Goal: Task Accomplishment & Management: Use online tool/utility

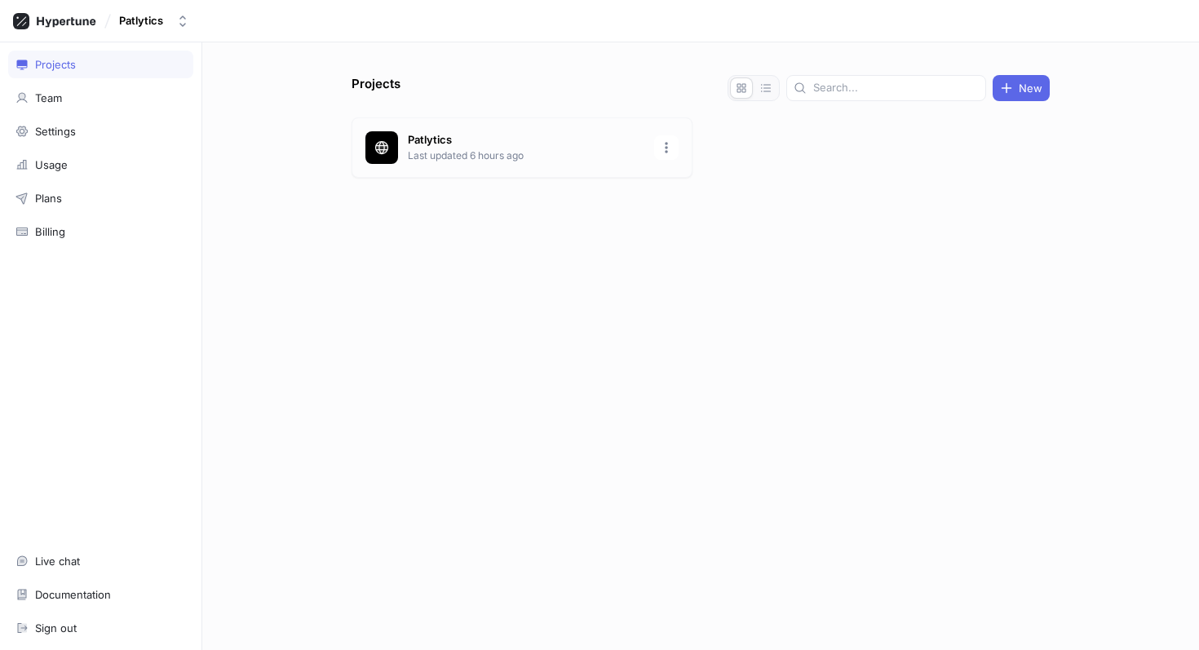
click at [595, 149] on p "Last updated 6 hours ago" at bounding box center [526, 156] width 237 height 15
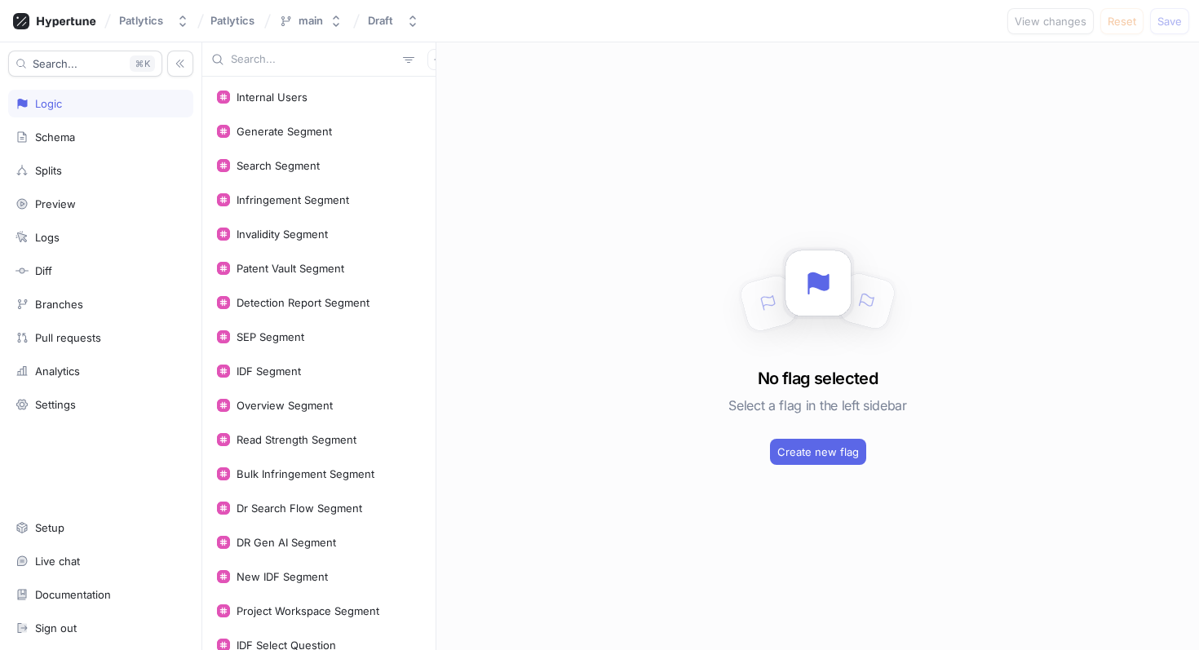
drag, startPoint x: 279, startPoint y: 47, endPoint x: 280, endPoint y: 58, distance: 10.6
click at [279, 50] on div at bounding box center [318, 59] width 233 height 34
click at [281, 58] on input "text" at bounding box center [314, 59] width 166 height 16
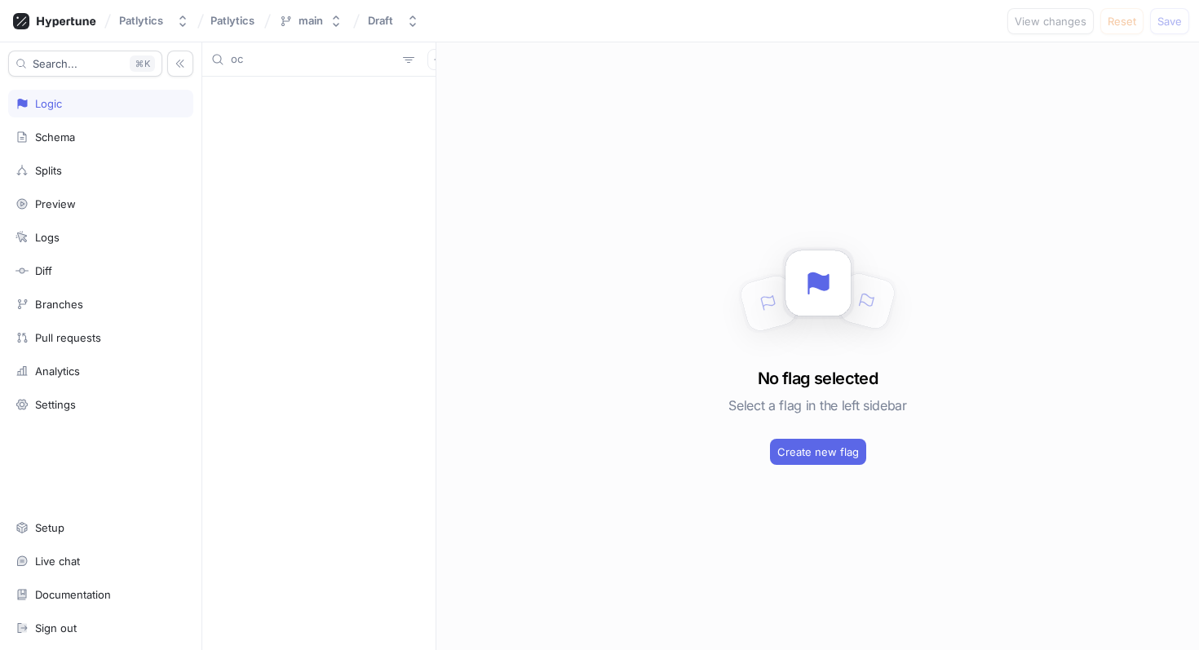
type input "o"
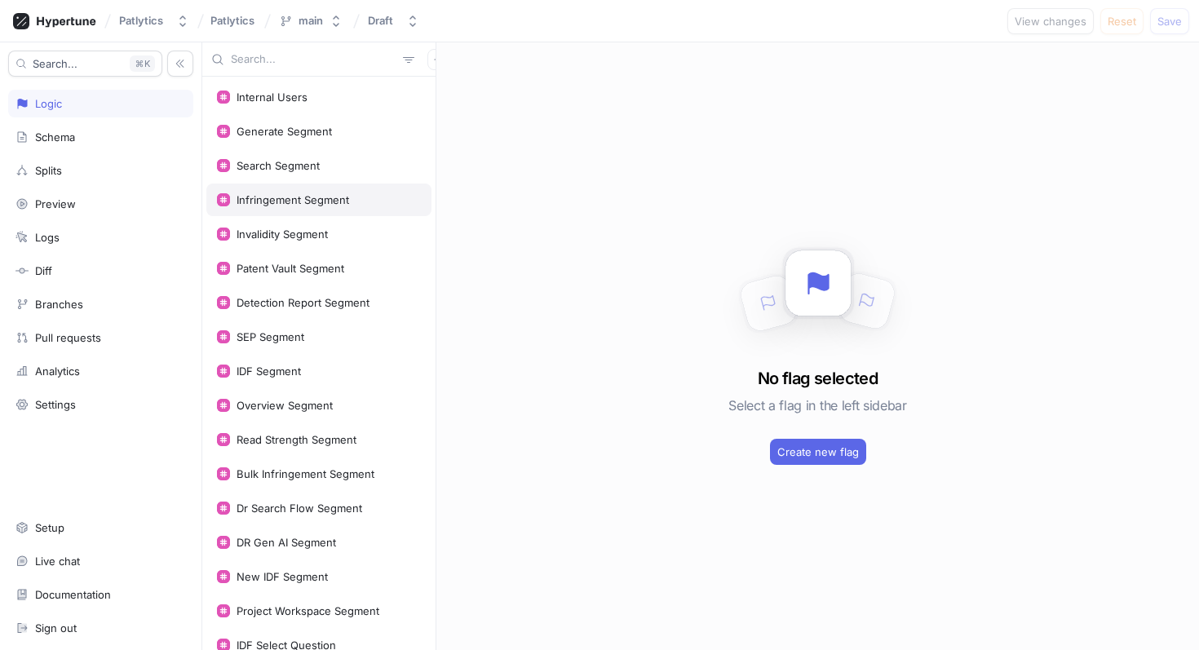
click at [325, 211] on div "Infringement Segment" at bounding box center [318, 200] width 225 height 33
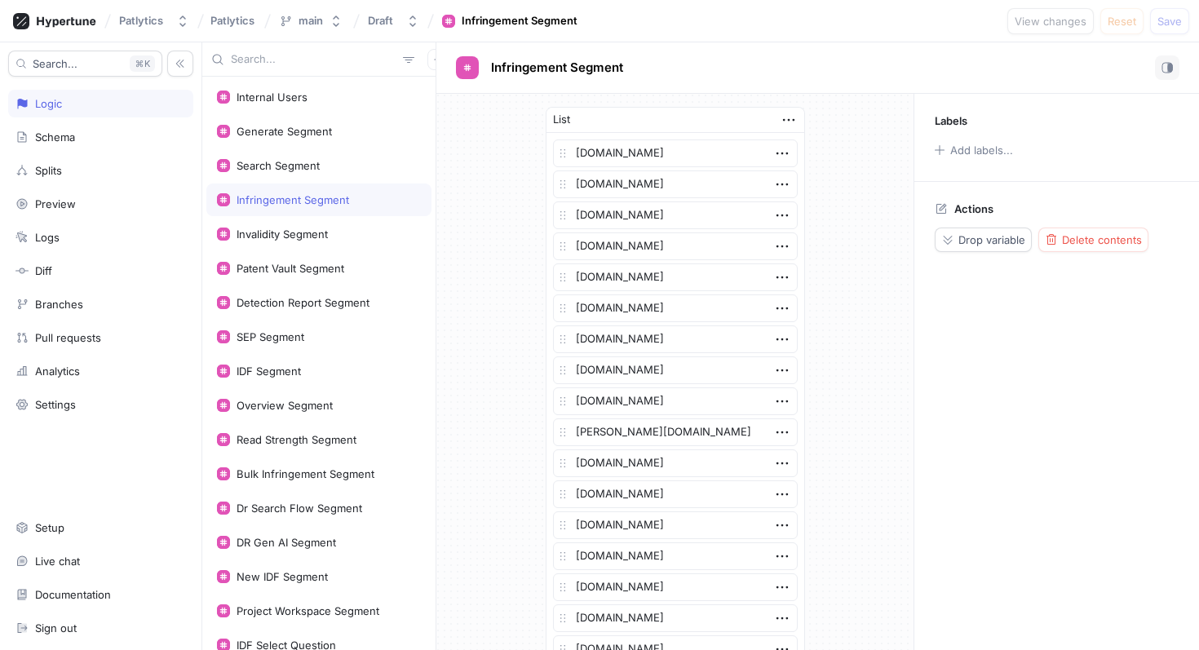
click at [299, 60] on input "text" at bounding box center [314, 59] width 166 height 16
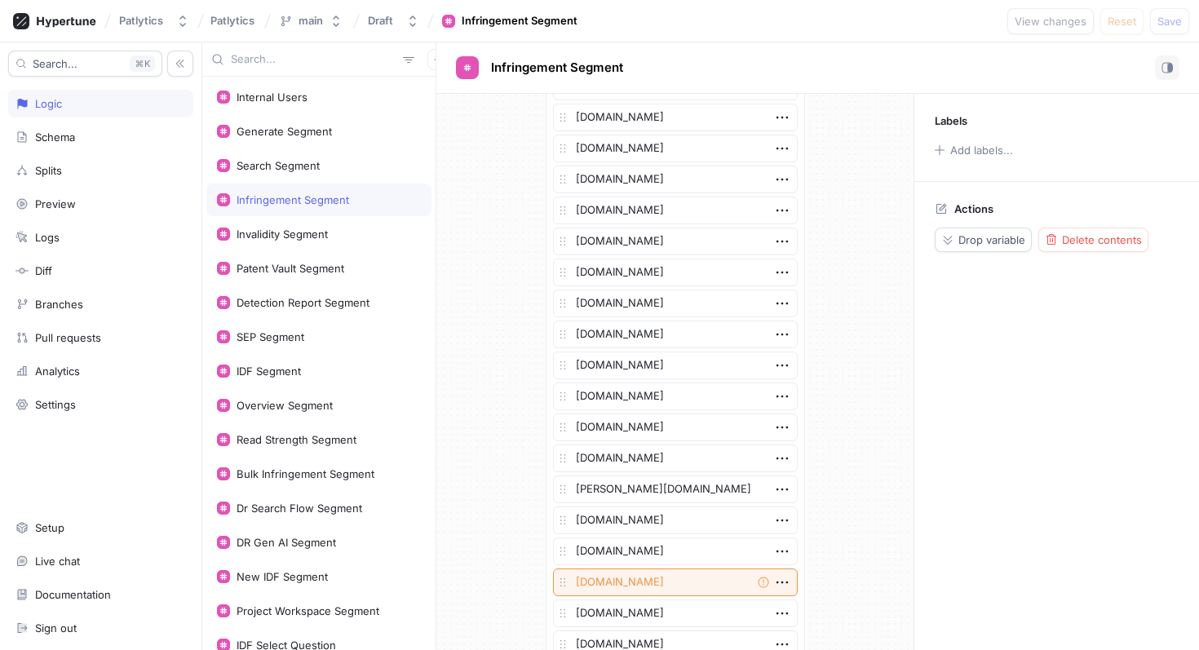
scroll to position [2957, 0]
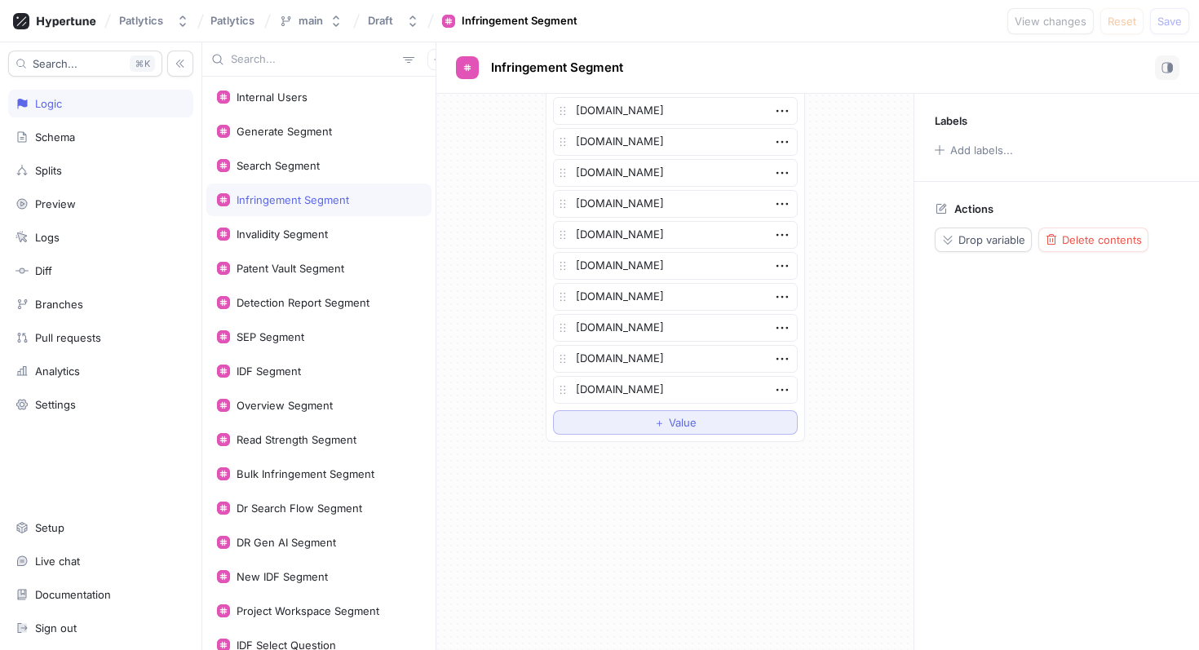
click at [638, 421] on button "＋ Value" at bounding box center [675, 422] width 245 height 24
type textarea "x"
type textarea "o"
type textarea "x"
type textarea "oc"
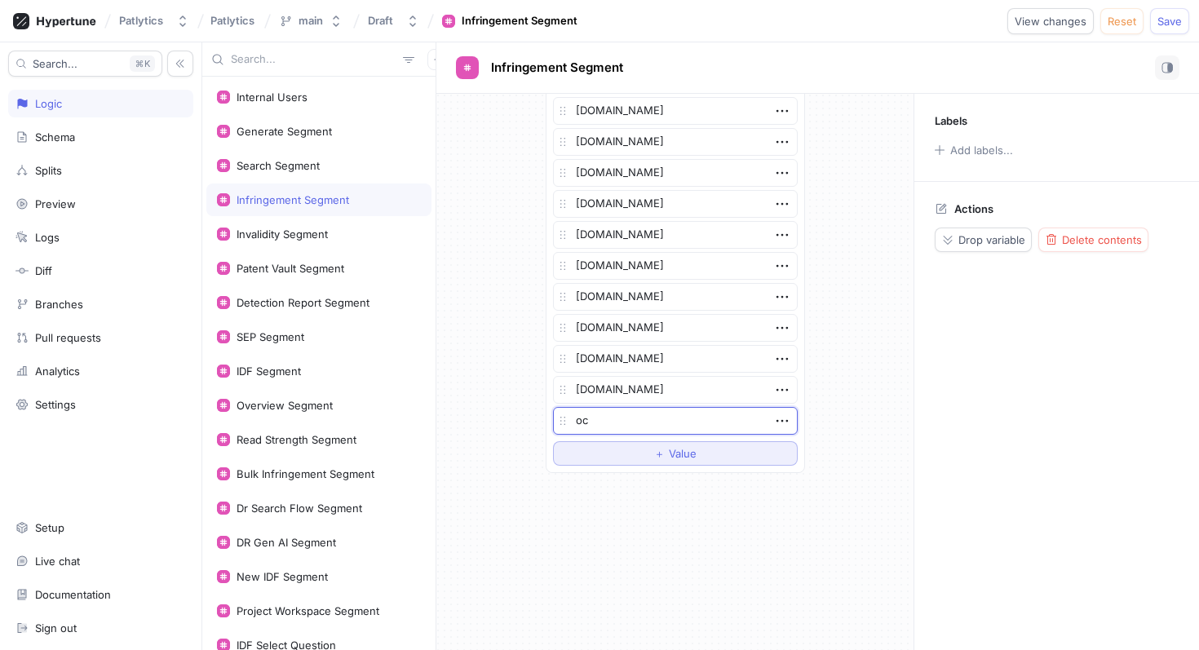
type textarea "x"
type textarea "oce"
type textarea "x"
type textarea "ocean"
type textarea "x"
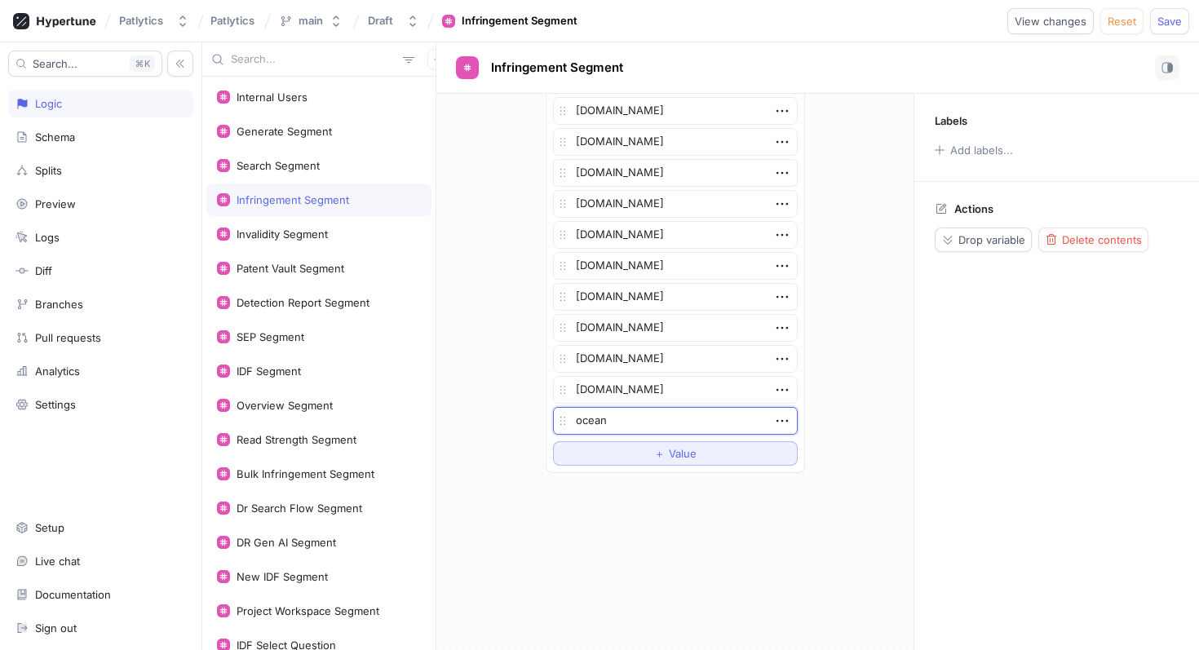
type textarea "oceant"
type textarea "x"
type textarea "oceanto"
type textarea "x"
type textarea "oceantom"
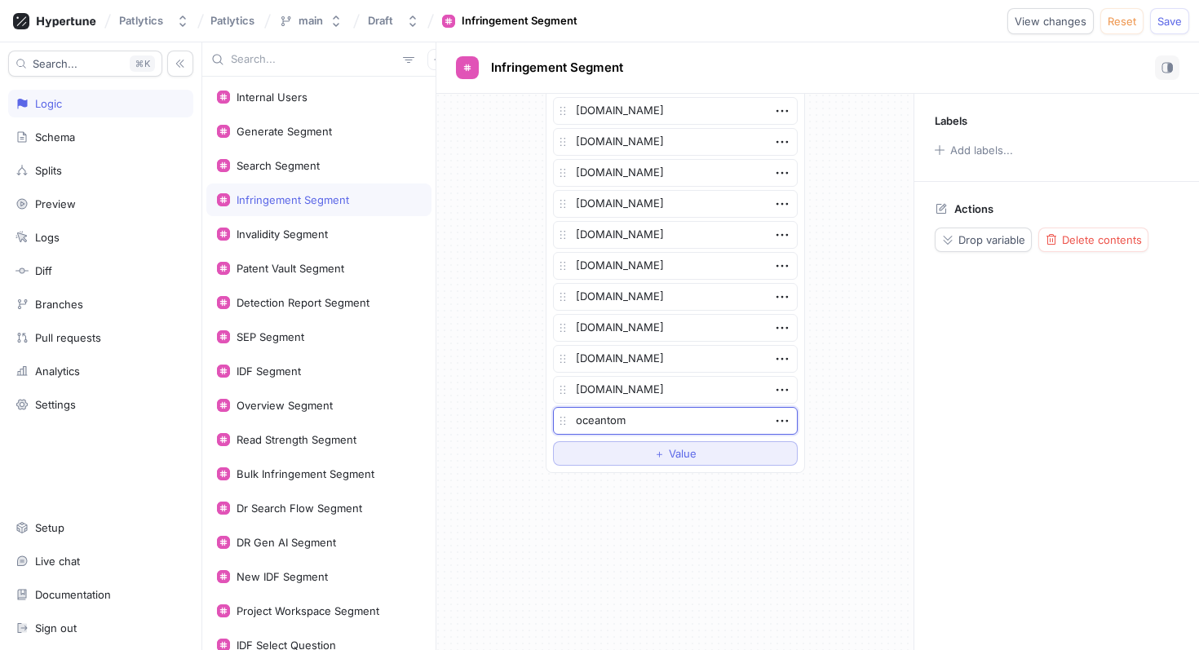
type textarea "x"
type textarea "oceantomo"
type textarea "x"
type textarea "oceantomo."
type textarea "x"
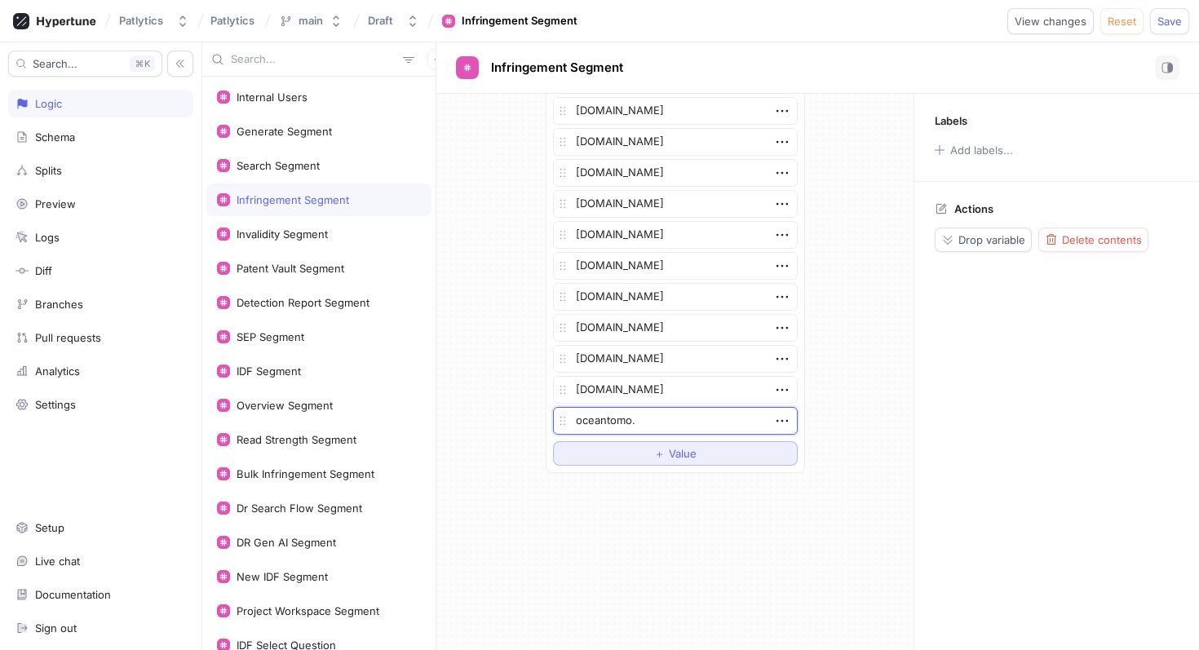
type textarea "oceantomo.c"
type textarea "x"
type textarea "[DOMAIN_NAME]"
type textarea "x"
type textarea "[DOMAIN_NAME]"
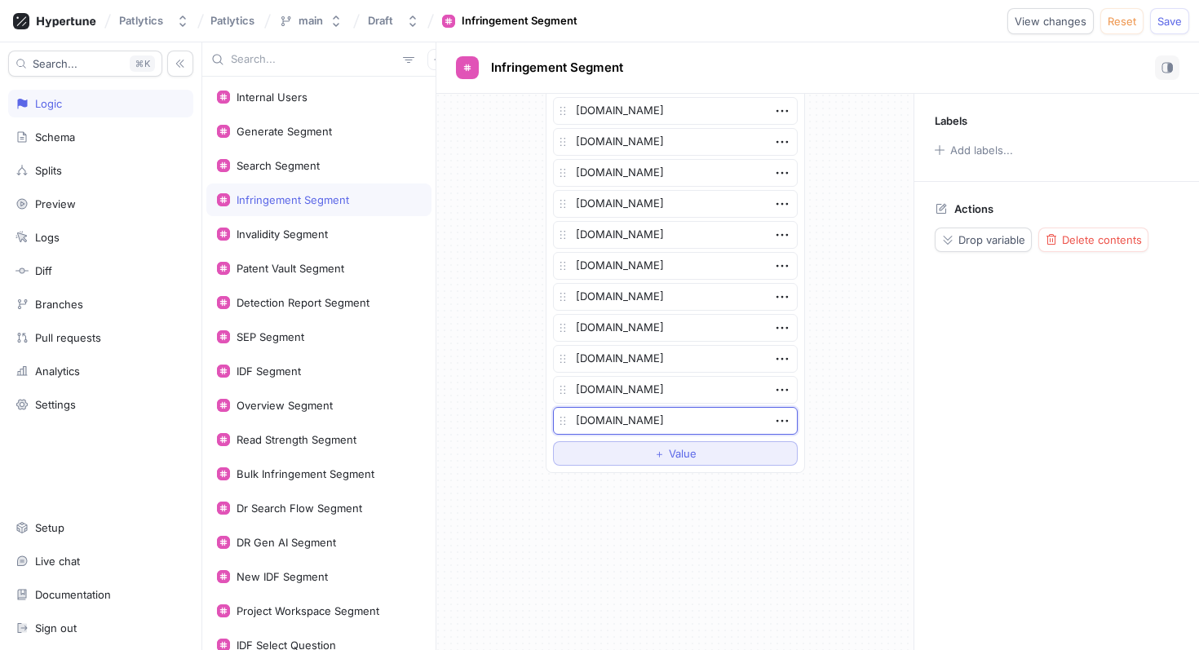
click at [645, 462] on button "＋ Value" at bounding box center [675, 453] width 245 height 24
click at [644, 453] on textarea at bounding box center [675, 452] width 245 height 28
click at [1163, 21] on span "Save" at bounding box center [1170, 21] width 24 height 10
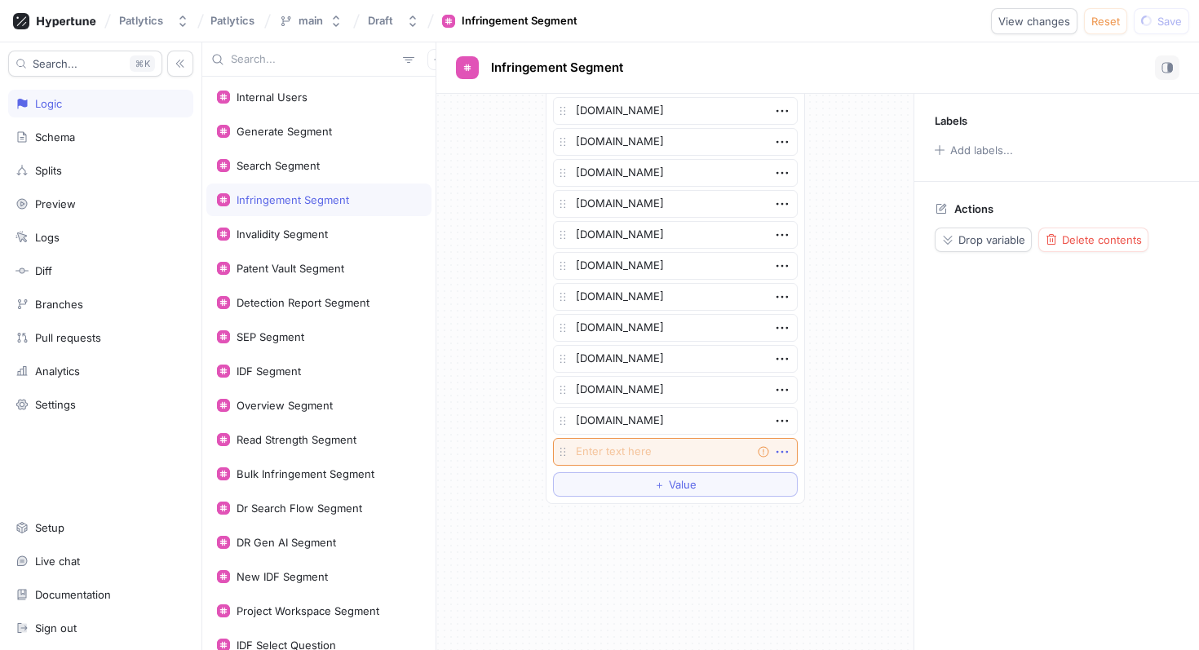
click at [788, 453] on icon "button" at bounding box center [783, 452] width 18 height 18
click at [796, 477] on div "Delete" at bounding box center [847, 482] width 139 height 28
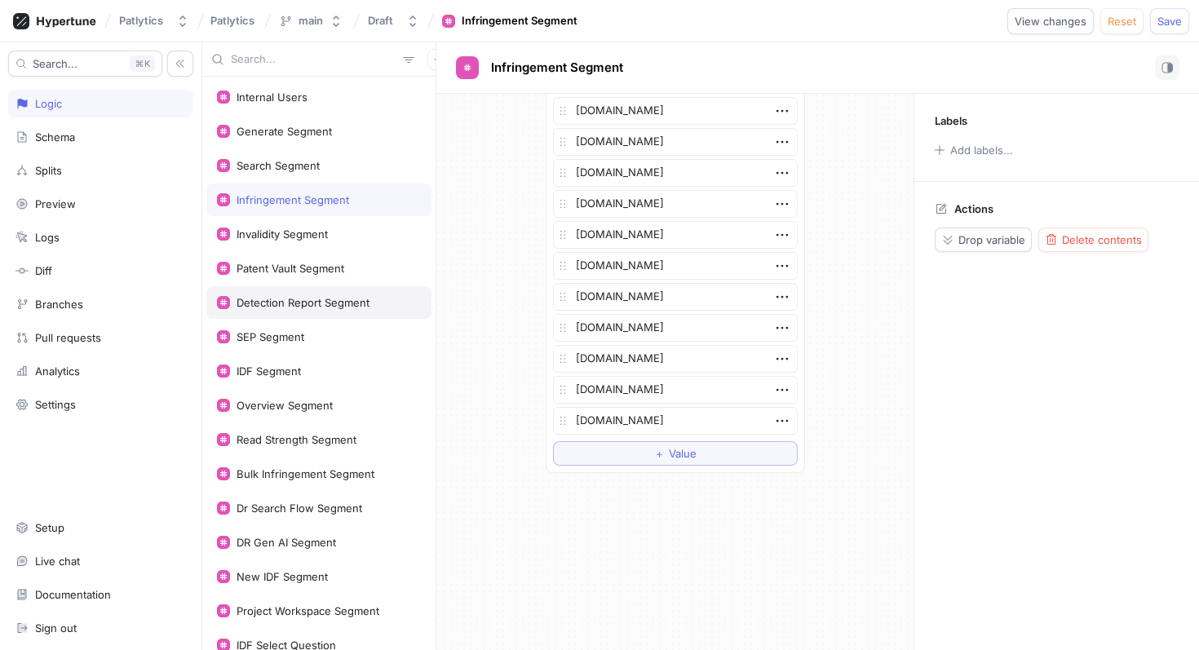
click at [335, 298] on div "Detection Report Segment" at bounding box center [303, 302] width 133 height 13
type textarea "x"
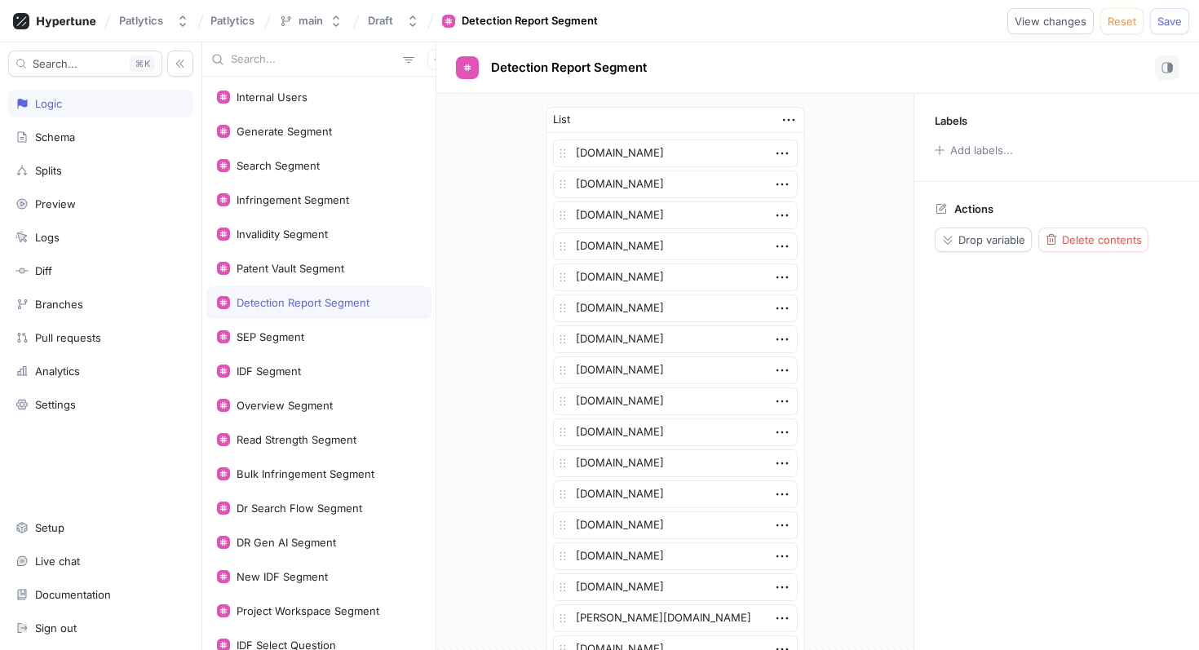
click at [295, 59] on input "text" at bounding box center [314, 59] width 166 height 16
type input "o"
type textarea "x"
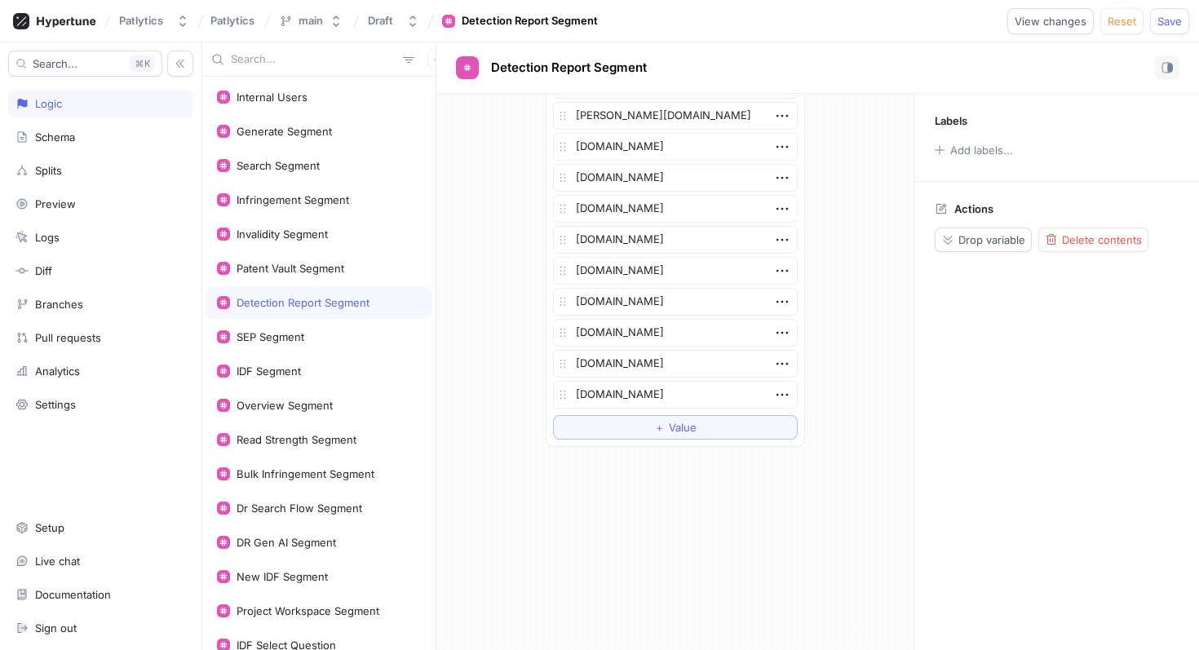
scroll to position [3670, 0]
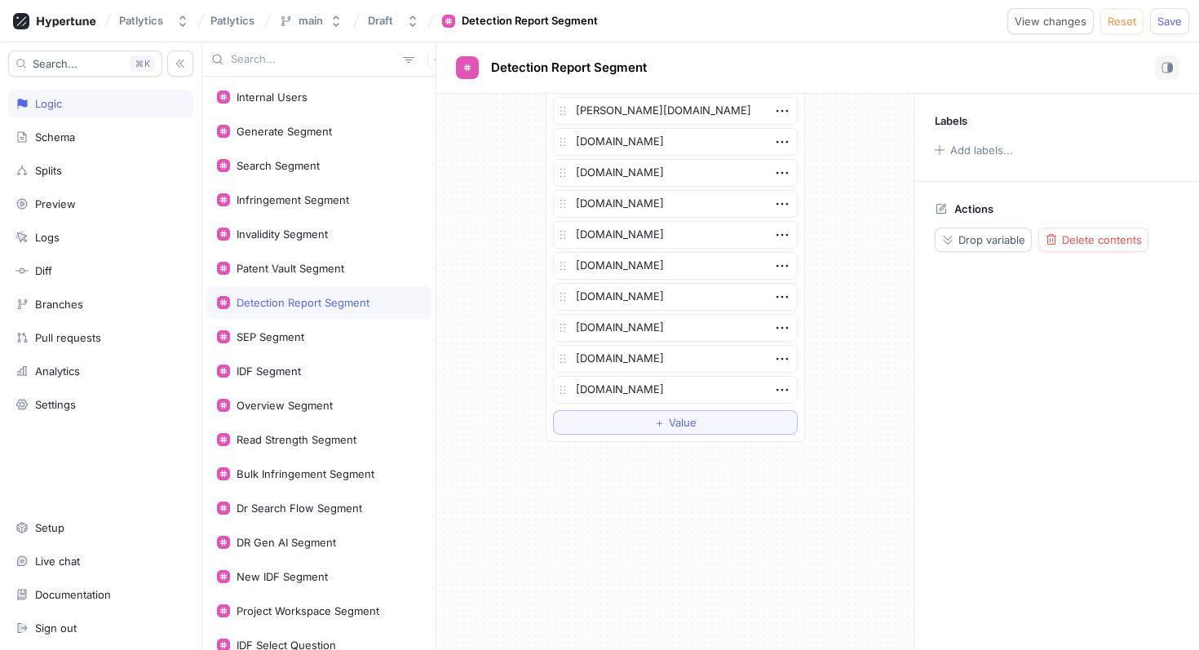
click at [310, 59] on input "text" at bounding box center [314, 59] width 166 height 16
type input "js"
type textarea "x"
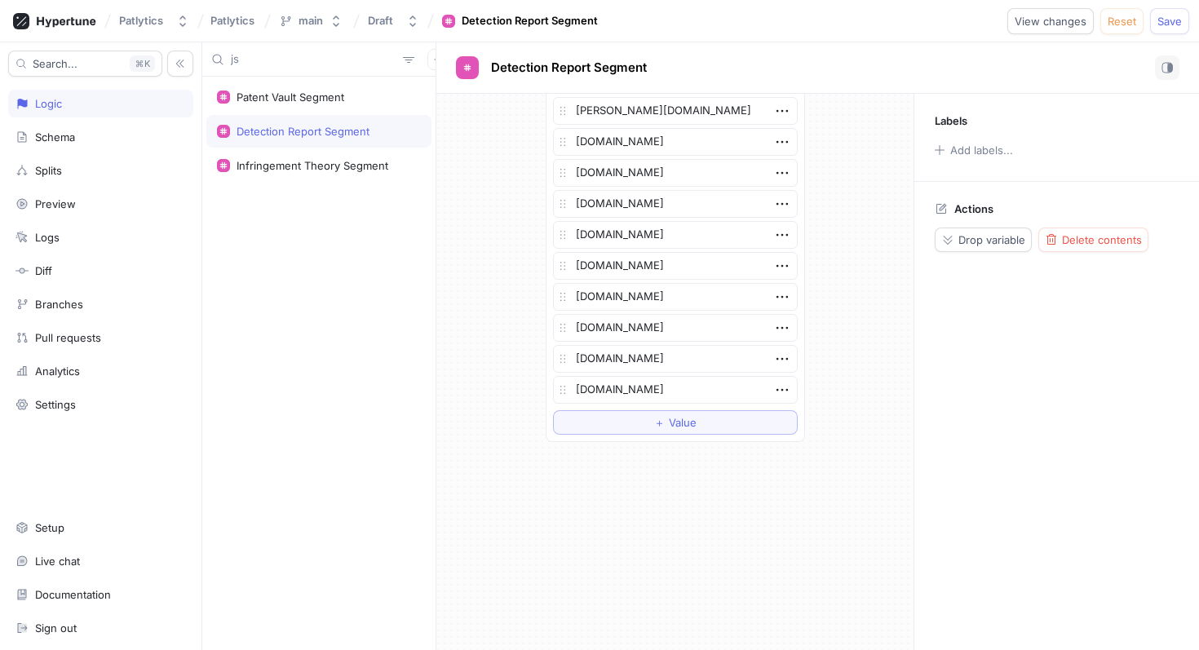
type input "jsh"
type textarea "x"
type input "jshel"
type textarea "x"
type input "jsheld"
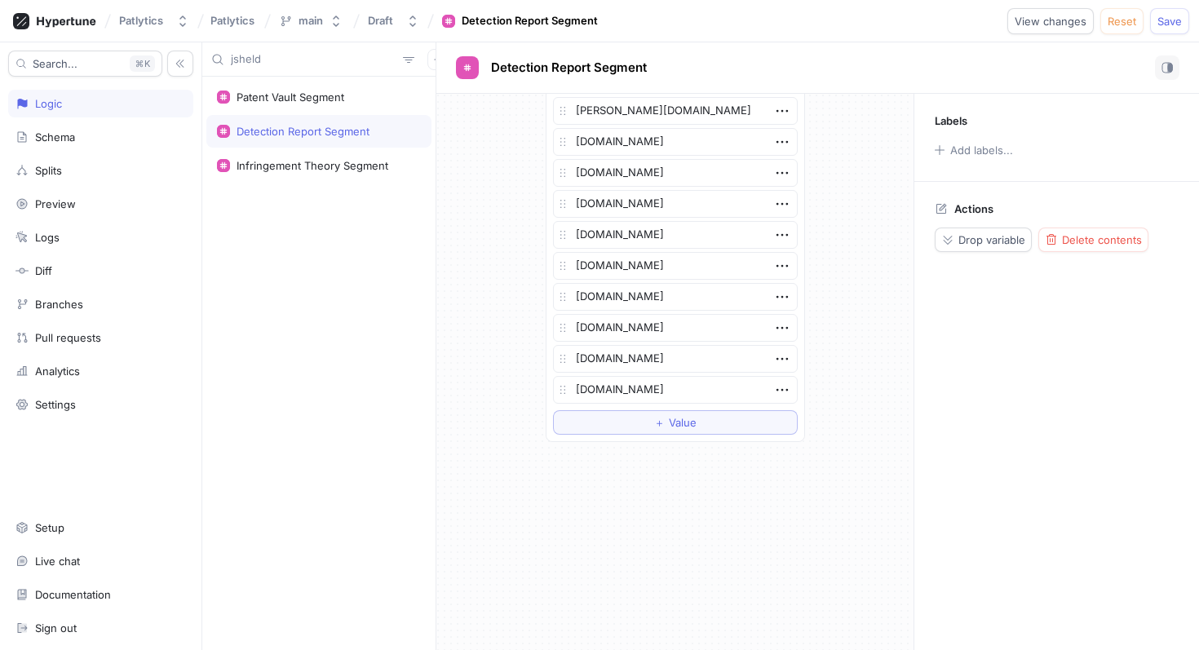
type textarea "x"
type input "jsheld"
click at [339, 162] on div "Infringement Theory Segment" at bounding box center [313, 165] width 152 height 13
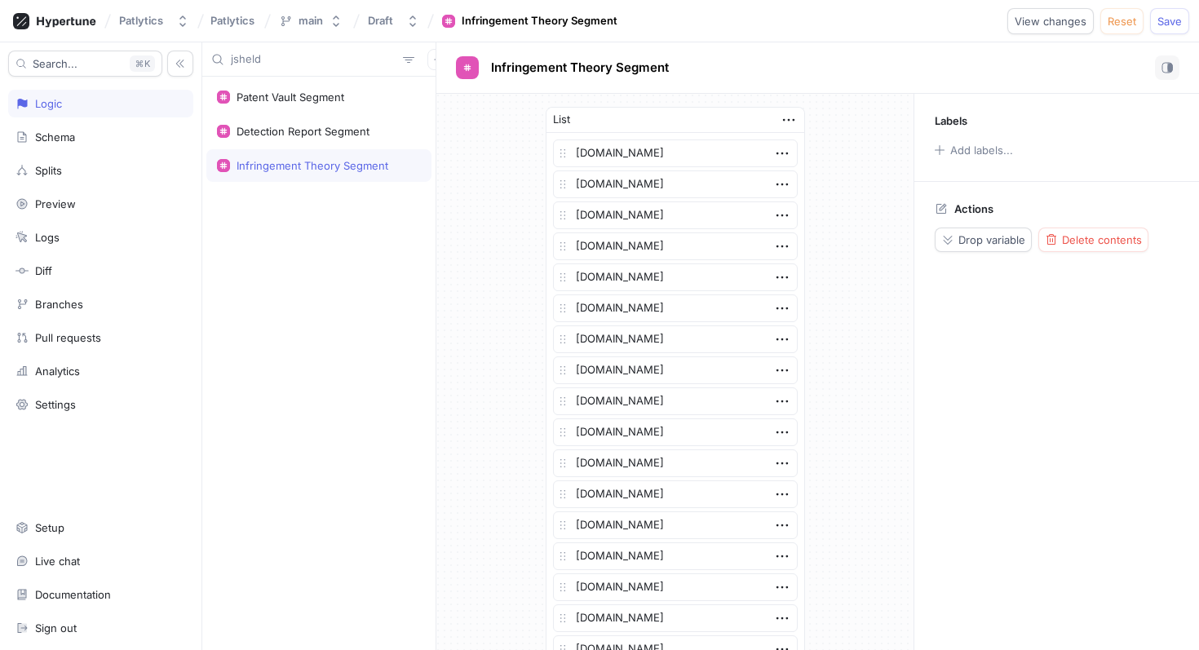
drag, startPoint x: 265, startPoint y: 60, endPoint x: 211, endPoint y: 60, distance: 53.9
click at [209, 60] on div "jsheld" at bounding box center [318, 59] width 233 height 34
click at [266, 99] on div "Patent Vault Segment" at bounding box center [291, 97] width 108 height 13
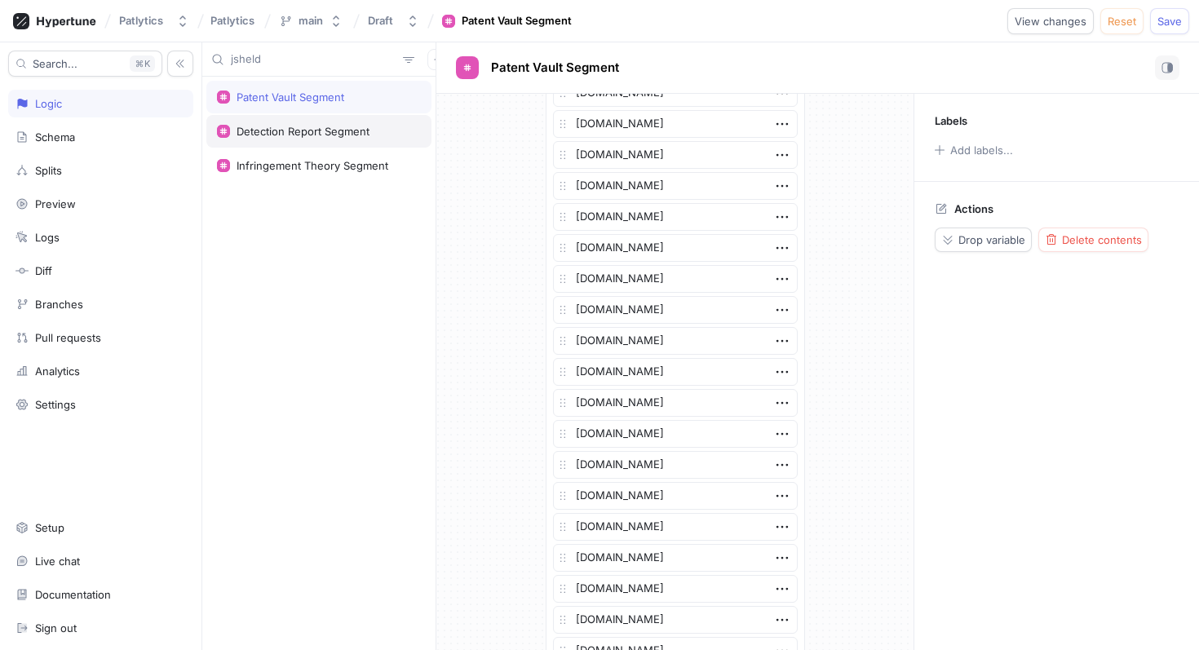
click at [351, 126] on div "Detection Report Segment" at bounding box center [303, 131] width 133 height 13
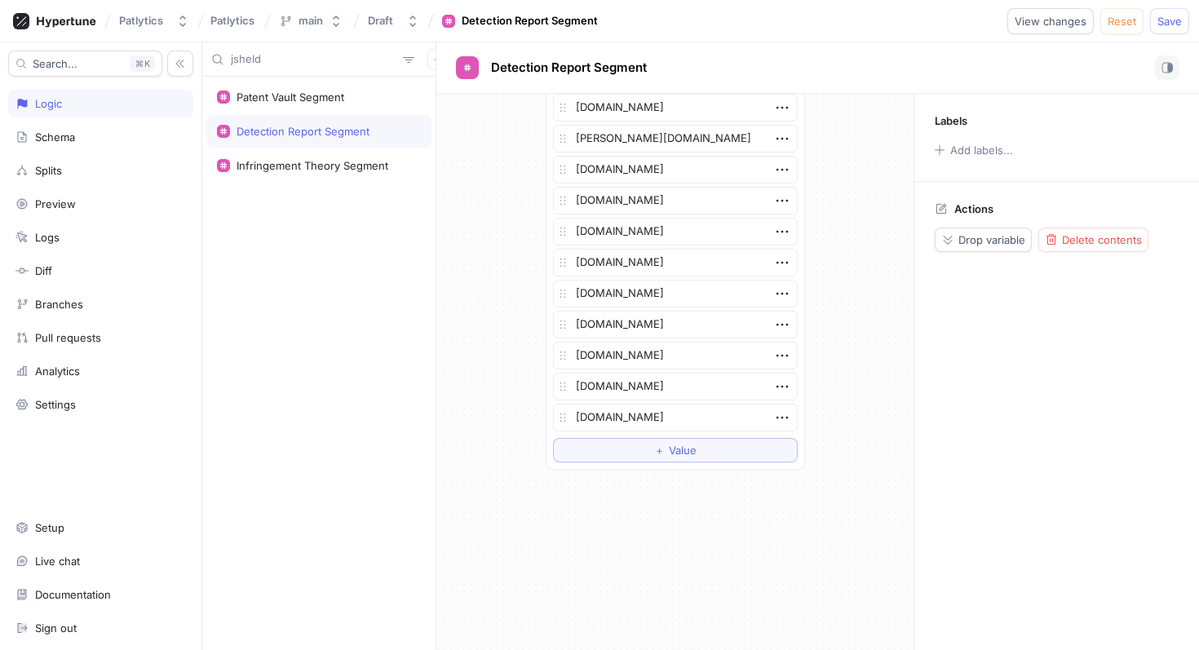
scroll to position [3670, 0]
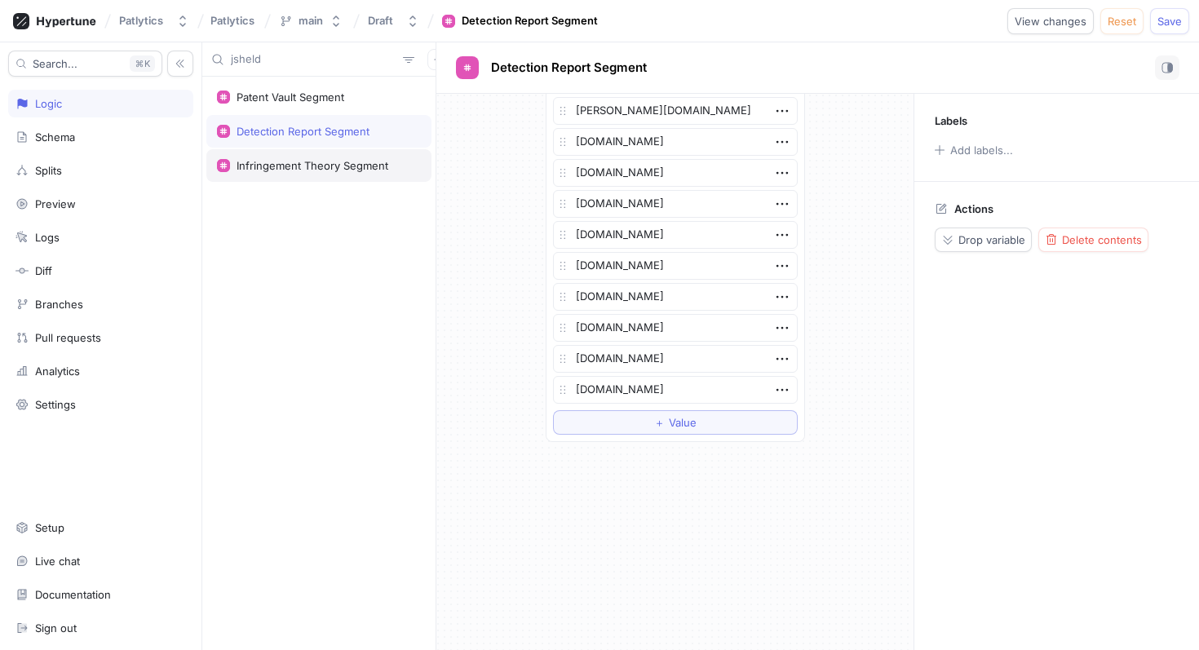
click at [306, 170] on div "Infringement Theory Segment" at bounding box center [313, 165] width 152 height 13
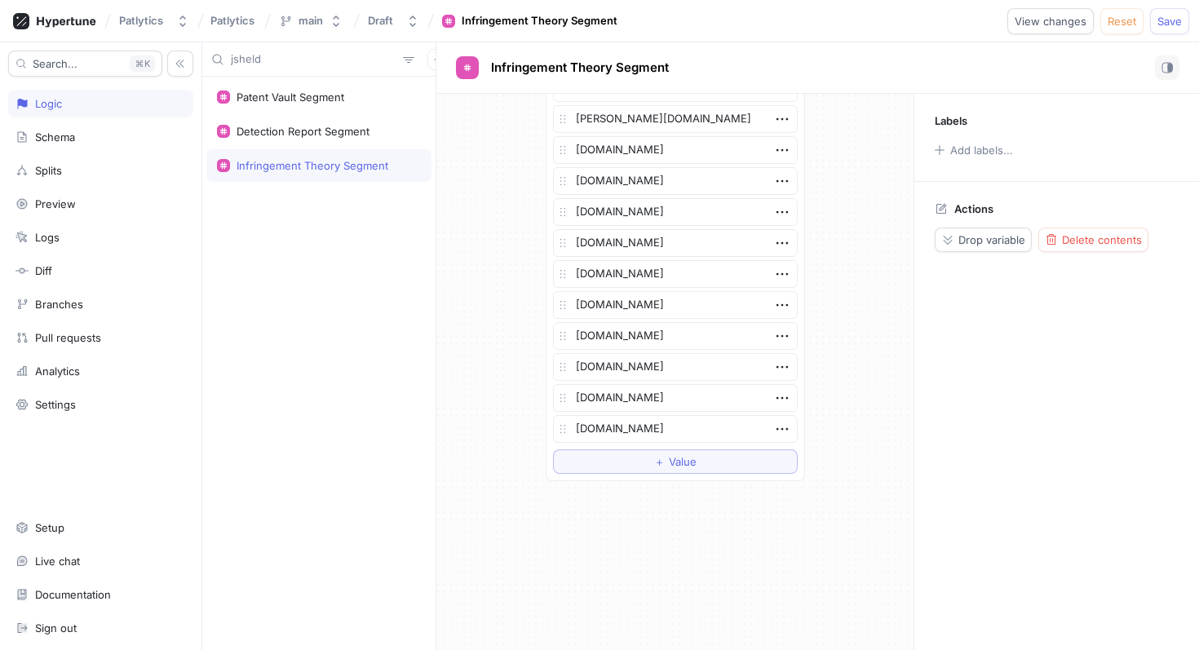
scroll to position [1066, 0]
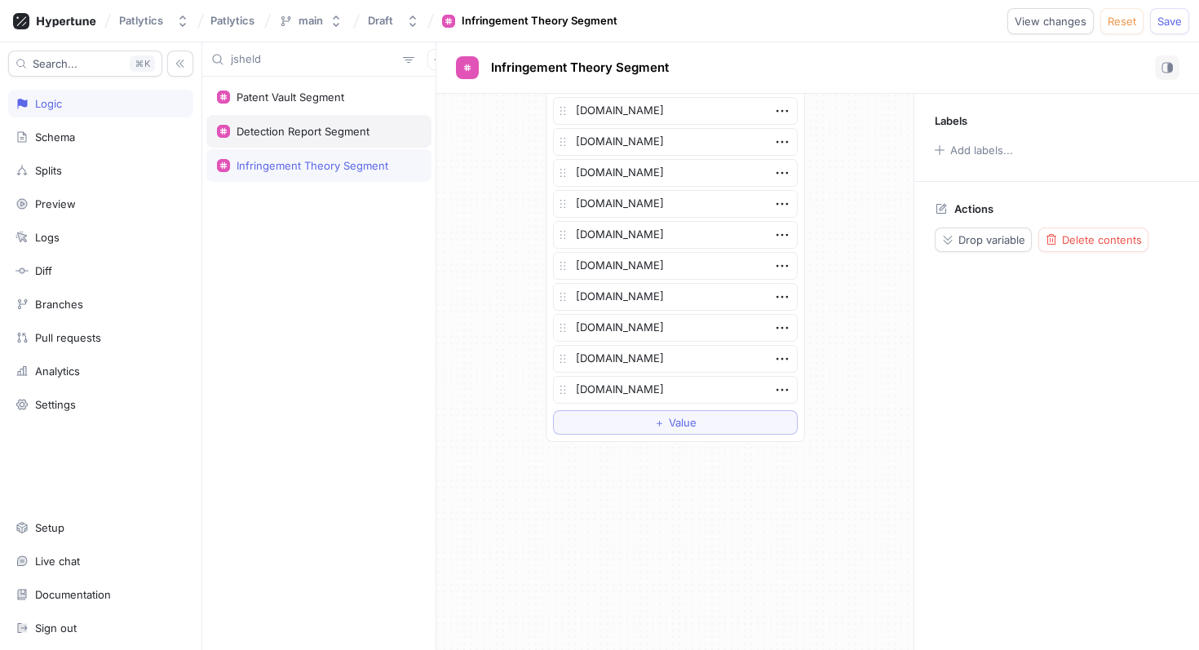
click at [348, 133] on div "Detection Report Segment" at bounding box center [303, 131] width 133 height 13
type textarea "x"
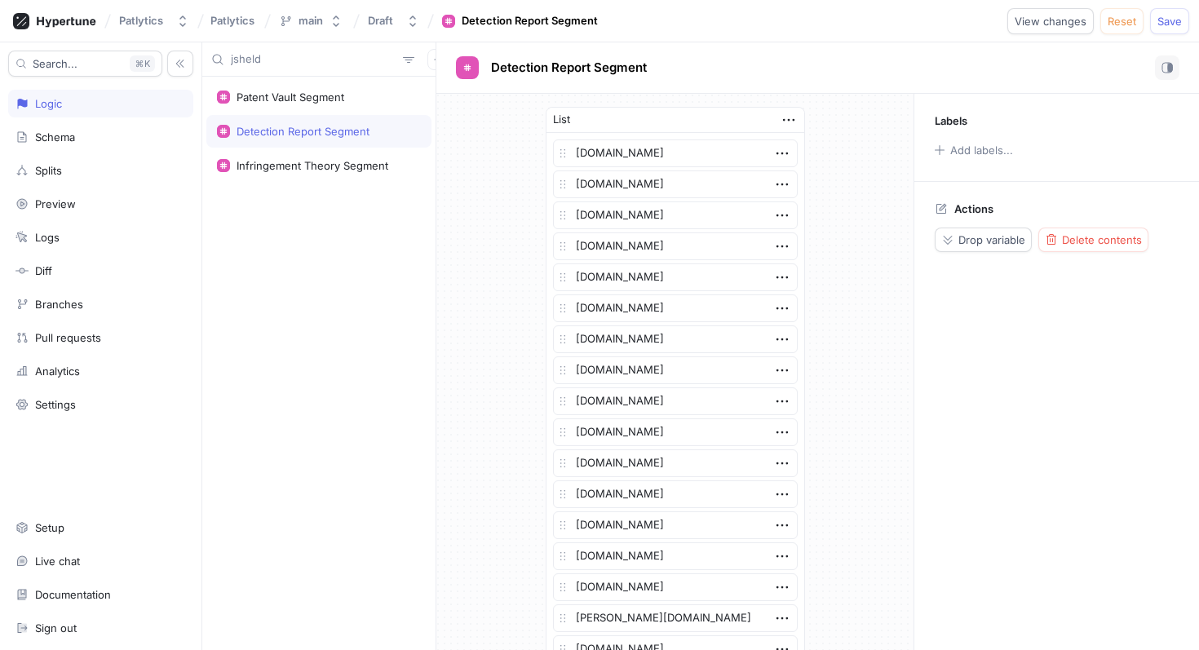
drag, startPoint x: 334, startPoint y: 67, endPoint x: 317, endPoint y: 60, distance: 17.6
click at [330, 65] on div "jsheld" at bounding box center [318, 59] width 233 height 34
click at [317, 60] on input "jsheld" at bounding box center [314, 59] width 166 height 16
type input "o"
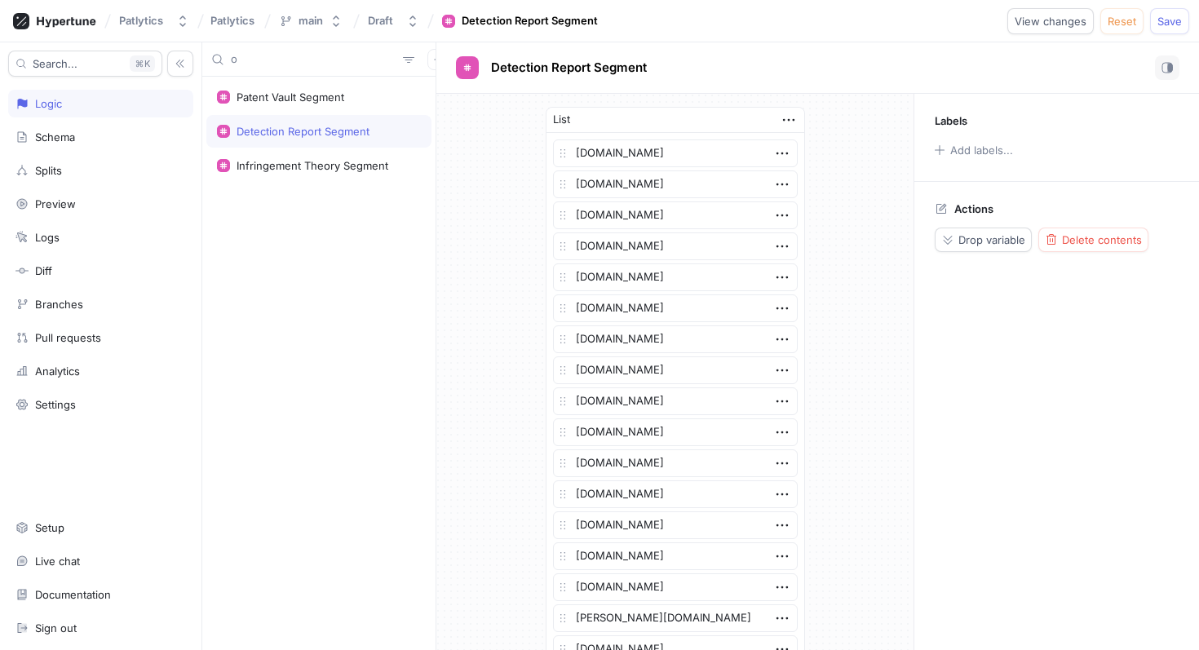
type textarea "x"
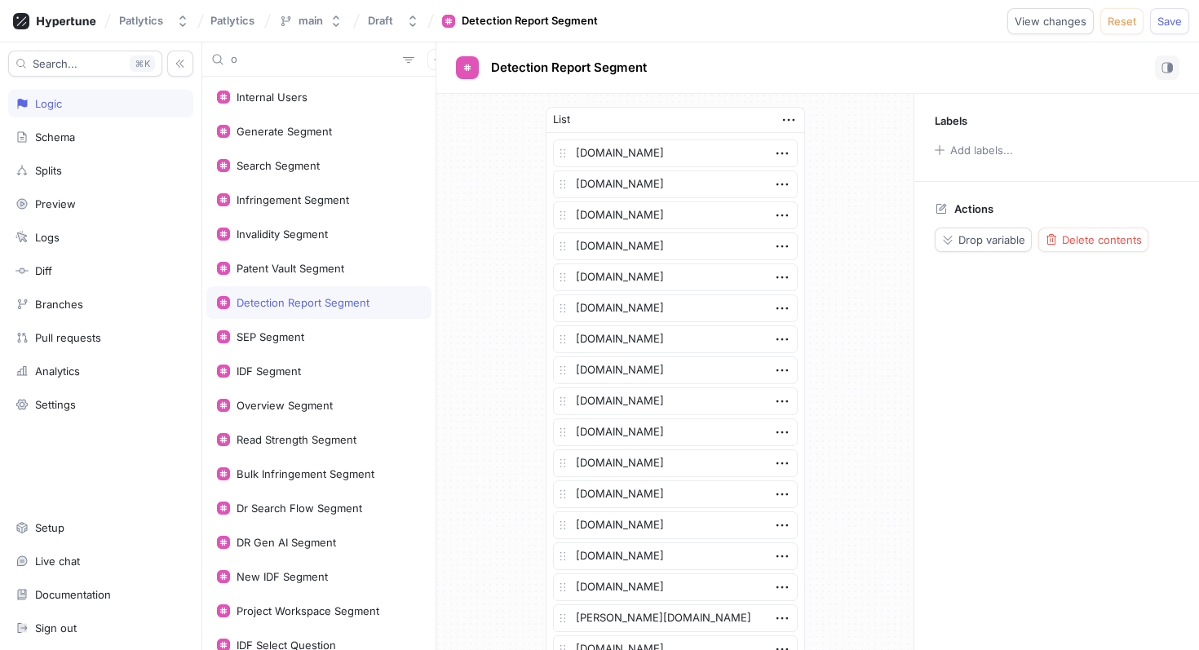
type input "oc"
type textarea "x"
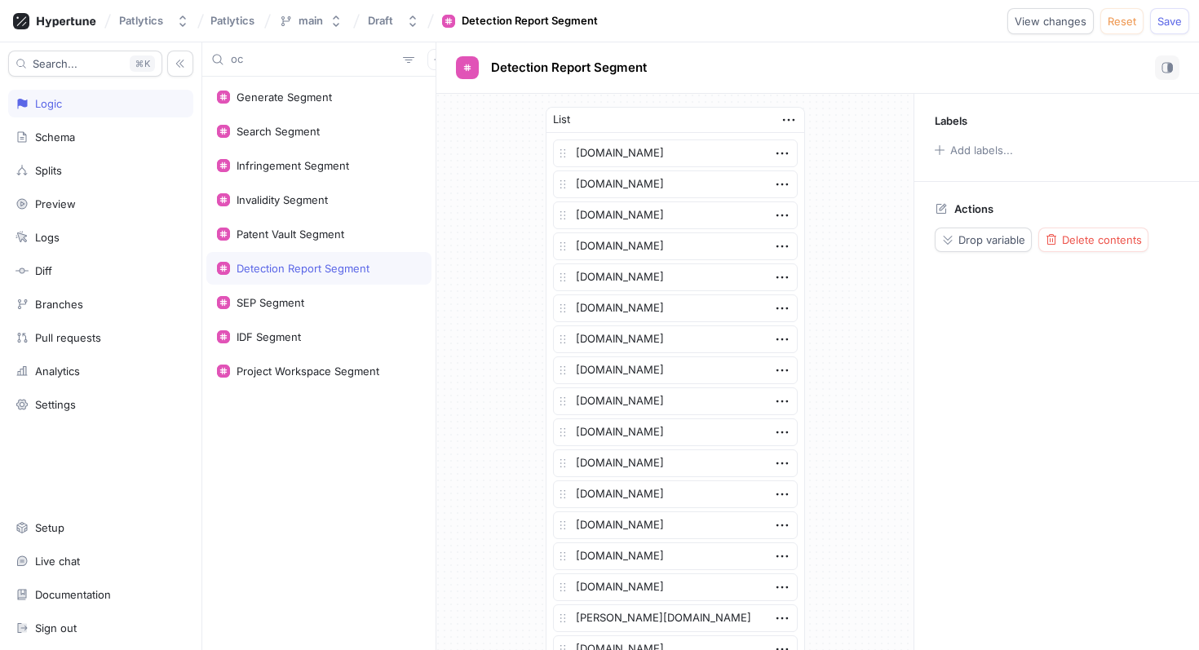
type input "oce"
type textarea "x"
type input "ocea"
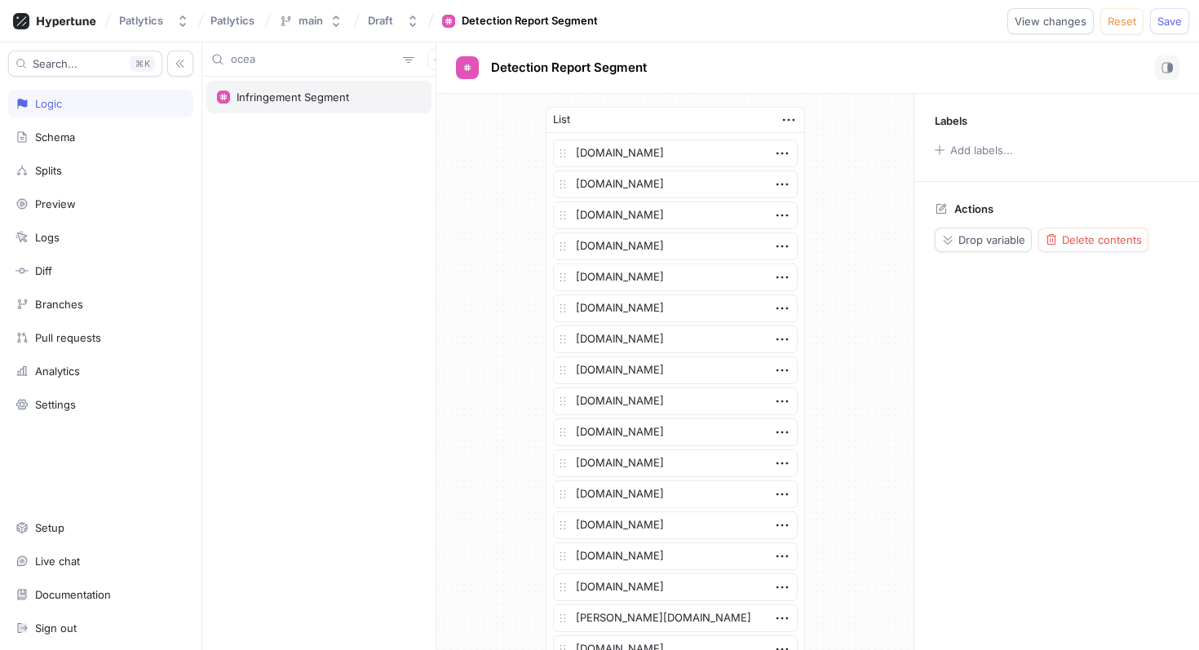
type textarea "x"
type input "ocea"
click at [259, 82] on div "Infringement Segment" at bounding box center [318, 97] width 225 height 33
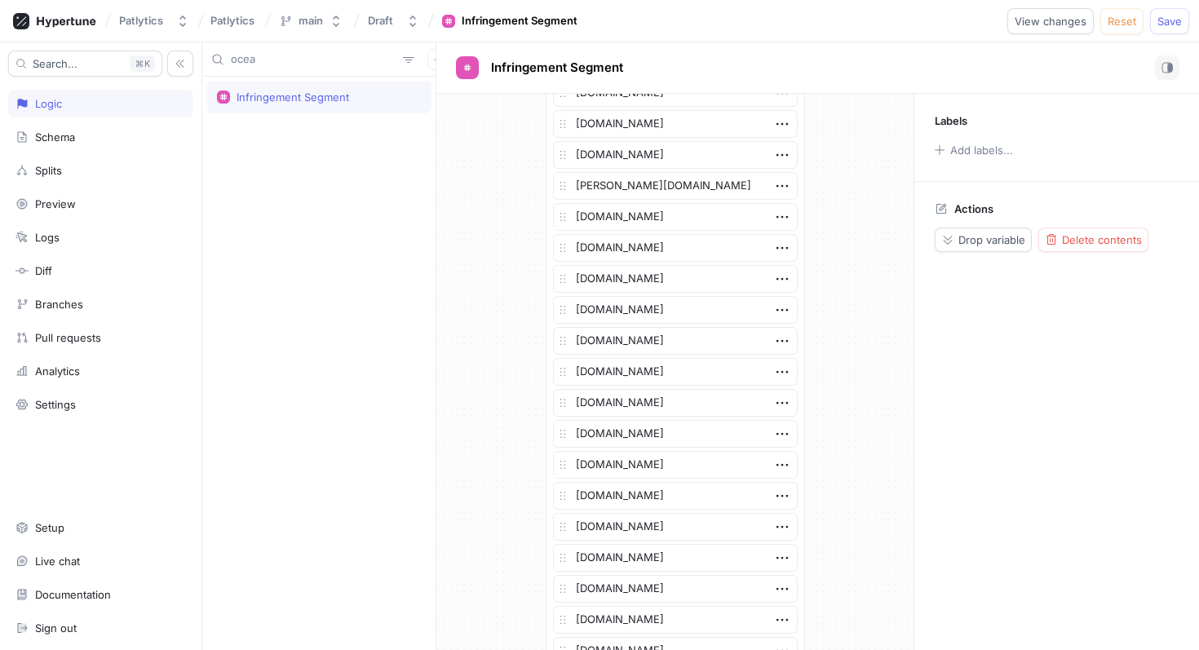
scroll to position [2988, 0]
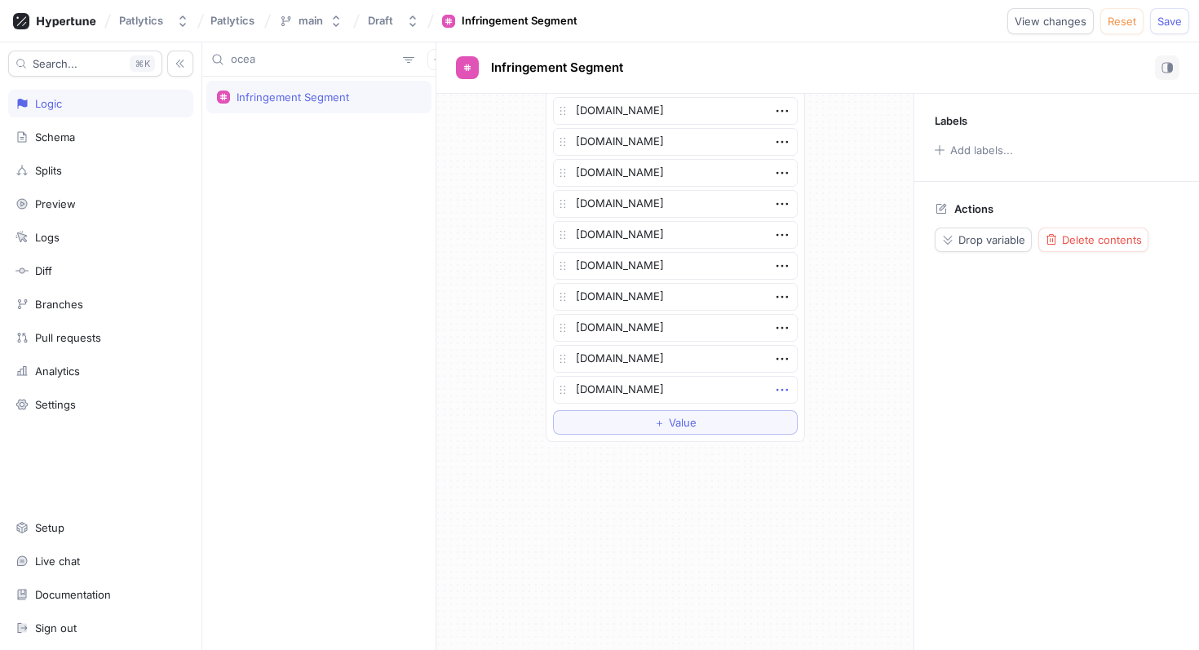
click at [788, 394] on icon "button" at bounding box center [783, 390] width 18 height 18
click at [800, 412] on p "Delete" at bounding box center [814, 420] width 33 height 16
click at [1165, 17] on span "Save" at bounding box center [1170, 21] width 24 height 10
type textarea "x"
